Goal: Navigation & Orientation: Find specific page/section

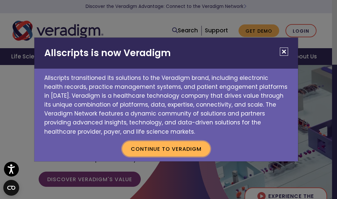
click at [175, 148] on button "Continue to Veradigm" at bounding box center [166, 149] width 88 height 15
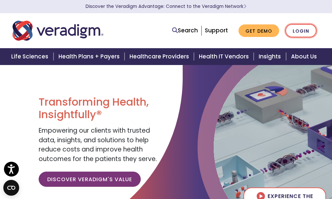
click at [301, 31] on link "Login" at bounding box center [301, 31] width 31 height 14
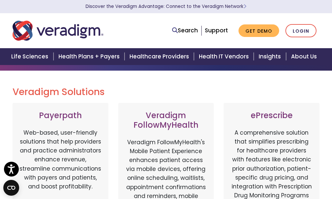
scroll to position [66, 0]
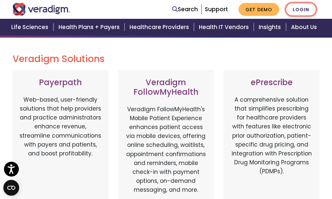
click at [298, 8] on link "Login" at bounding box center [301, 10] width 31 height 14
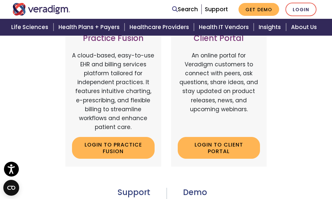
scroll to position [331, 0]
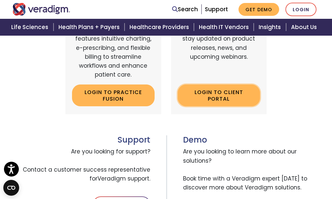
click at [225, 93] on link "Login to Client Portal" at bounding box center [219, 96] width 83 height 22
